Goal: Complete application form

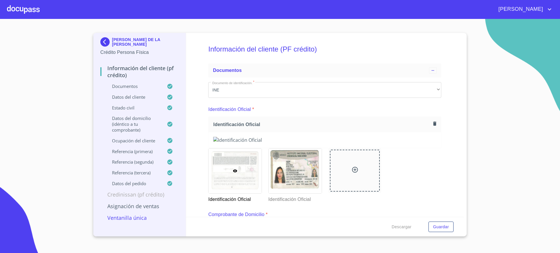
scroll to position [315, 0]
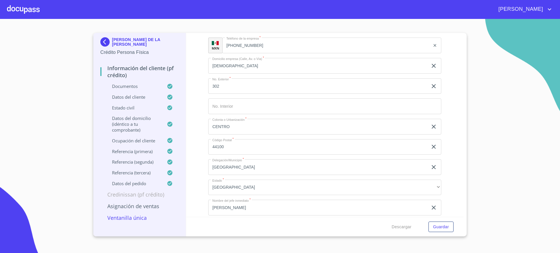
click at [29, 7] on div at bounding box center [23, 9] width 33 height 19
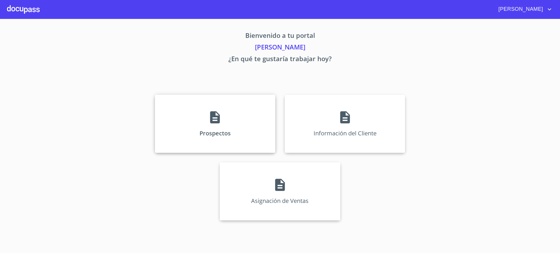
click at [235, 142] on div "Prospectos" at bounding box center [215, 124] width 120 height 58
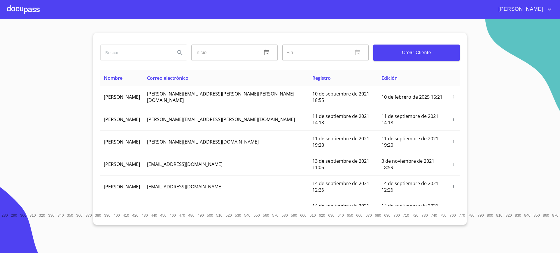
click at [140, 45] on input "search" at bounding box center [136, 53] width 70 height 16
type input "[PERSON_NAME]"
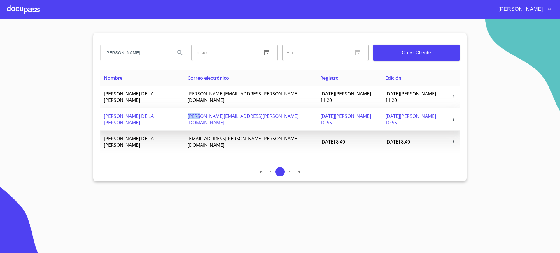
copy span "letic"
drag, startPoint x: 202, startPoint y: 110, endPoint x: 170, endPoint y: 115, distance: 32.1
click at [170, 115] on tr "[PERSON_NAME] DE LA CRUZ [EMAIL_ADDRESS][PERSON_NAME][DOMAIN_NAME] [DATE][PERSO…" at bounding box center [279, 119] width 359 height 22
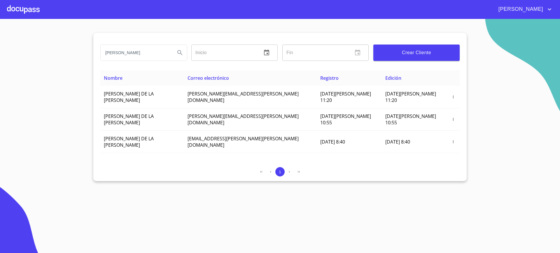
click at [34, 15] on div at bounding box center [23, 9] width 33 height 19
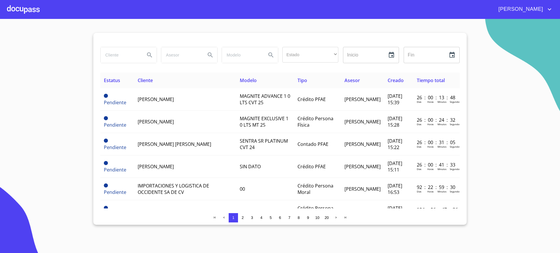
click at [123, 51] on input "search" at bounding box center [121, 55] width 40 height 16
type input "[PERSON_NAME]"
click at [148, 55] on icon "Search" at bounding box center [149, 55] width 7 height 7
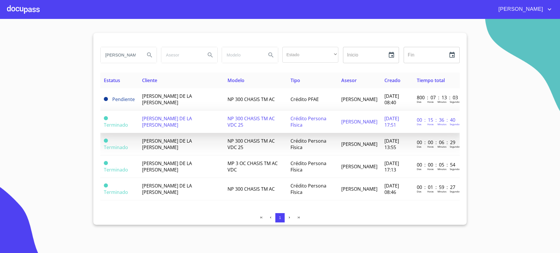
click at [227, 122] on span "NP 300 CHASIS TM AC VDC 25" at bounding box center [250, 121] width 47 height 13
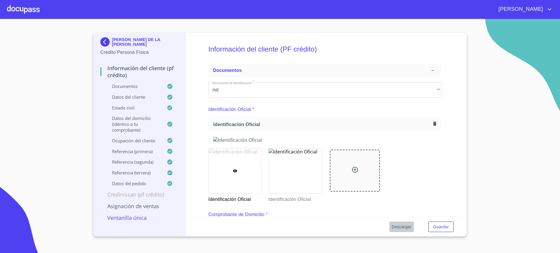
click at [408, 226] on span "Descargar" at bounding box center [402, 227] width 20 height 7
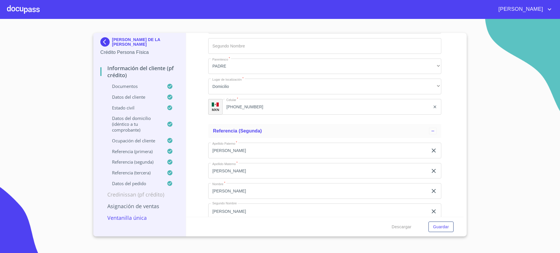
scroll to position [2500, 0]
drag, startPoint x: 457, startPoint y: 155, endPoint x: 447, endPoint y: 56, distance: 98.8
click at [447, 56] on div "Información del cliente (PF crédito) Documentos Documento de identificación.   …" at bounding box center [325, 125] width 278 height 184
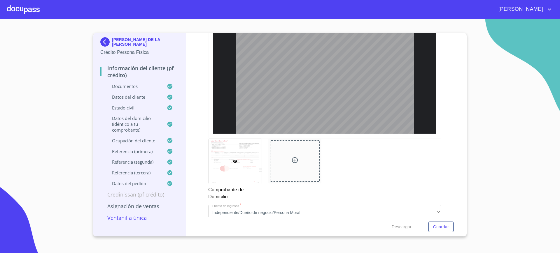
scroll to position [181, 0]
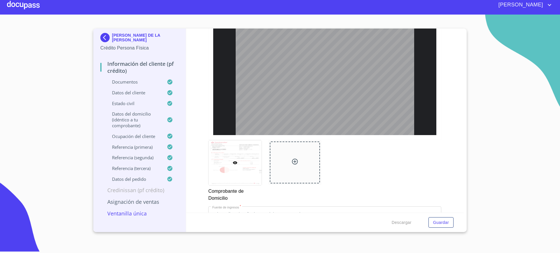
scroll to position [357, 0]
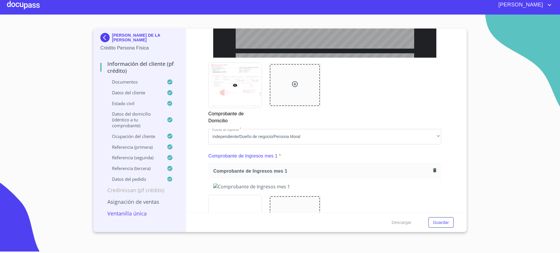
type input "3"
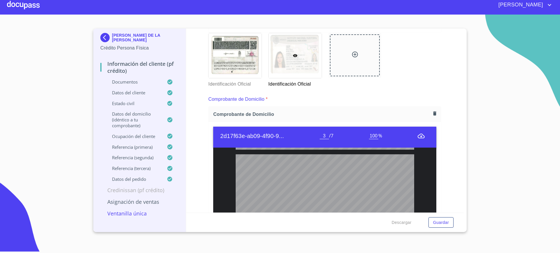
scroll to position [92, 0]
